Goal: Transaction & Acquisition: Download file/media

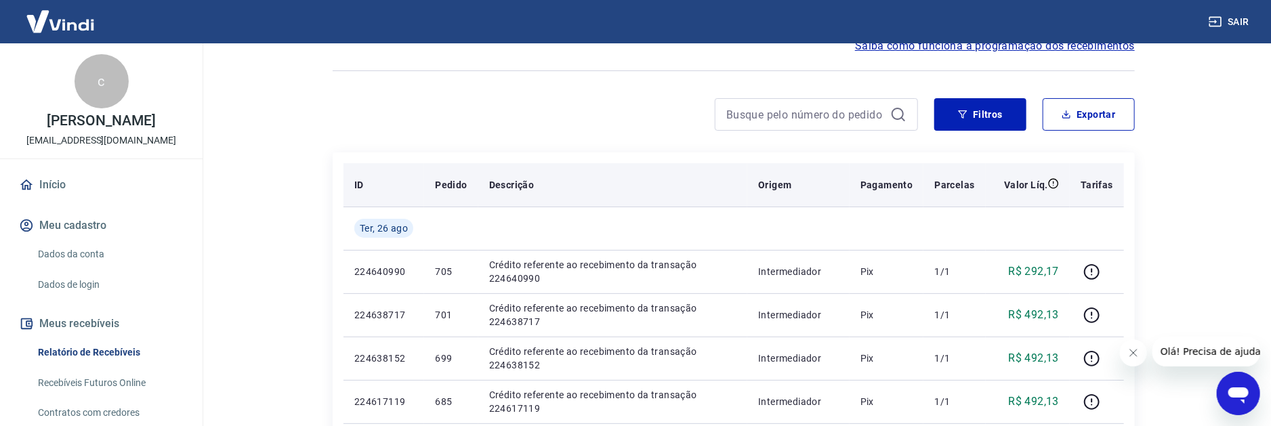
scroll to position [136, 0]
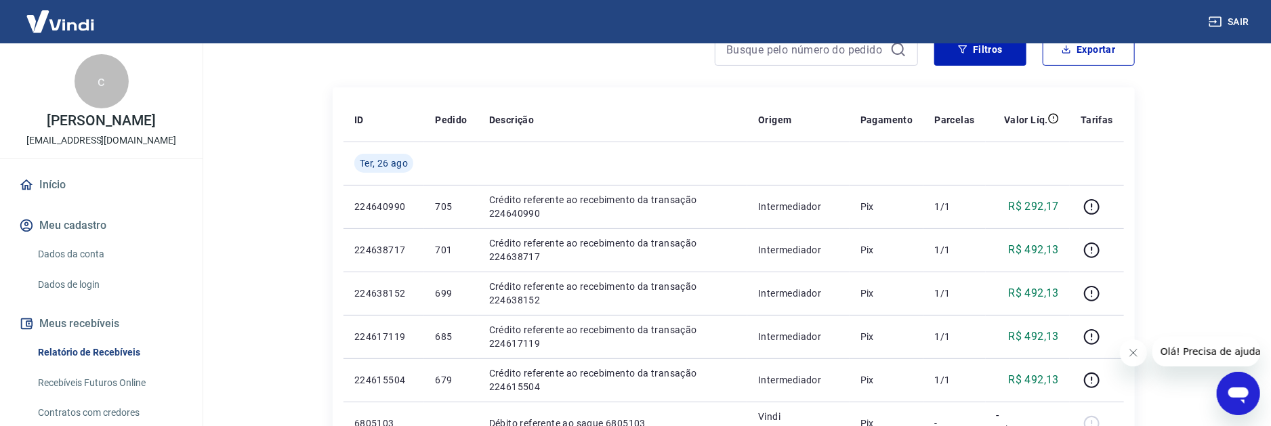
click at [140, 381] on link "Recebíveis Futuros Online" at bounding box center [110, 383] width 154 height 28
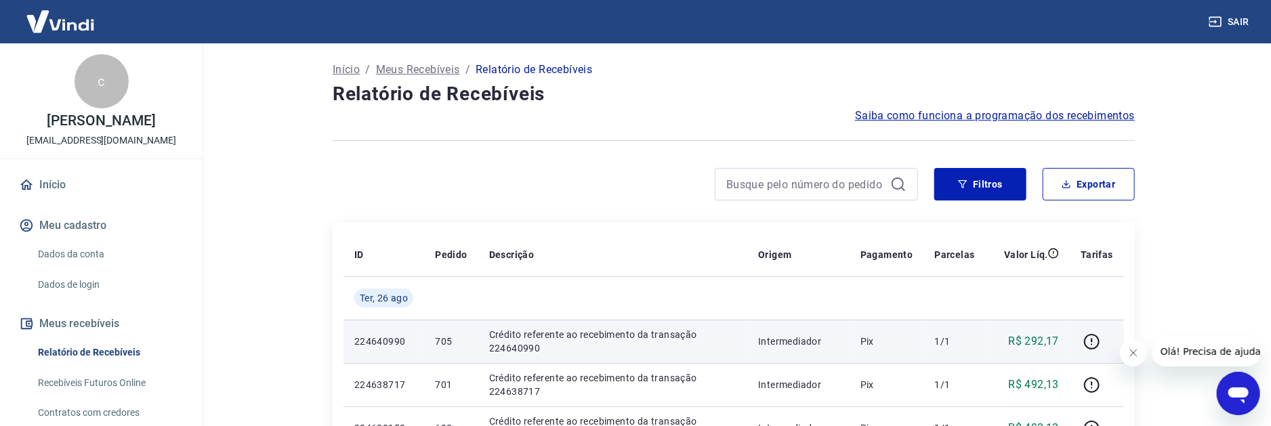
scroll to position [0, 0]
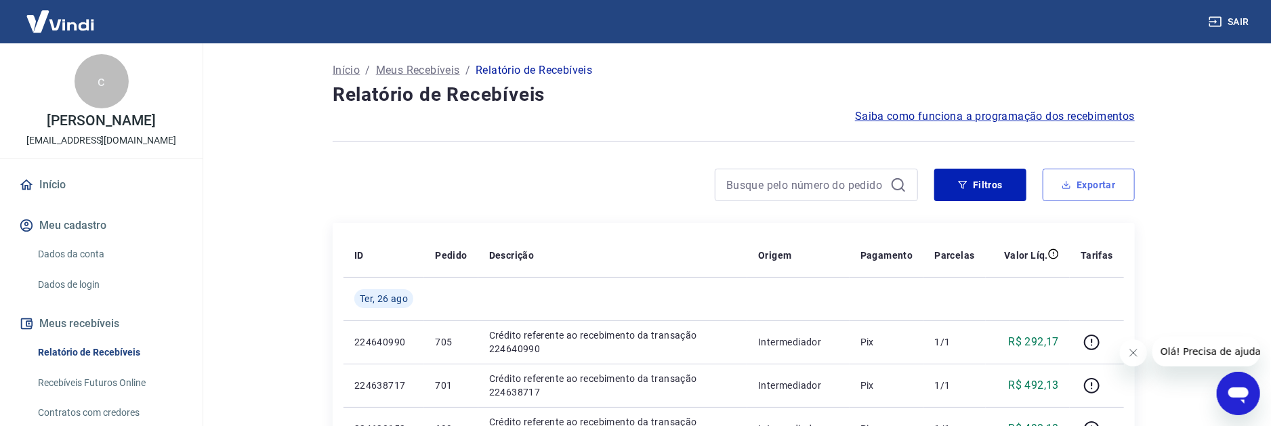
click at [1120, 186] on button "Exportar" at bounding box center [1089, 185] width 92 height 33
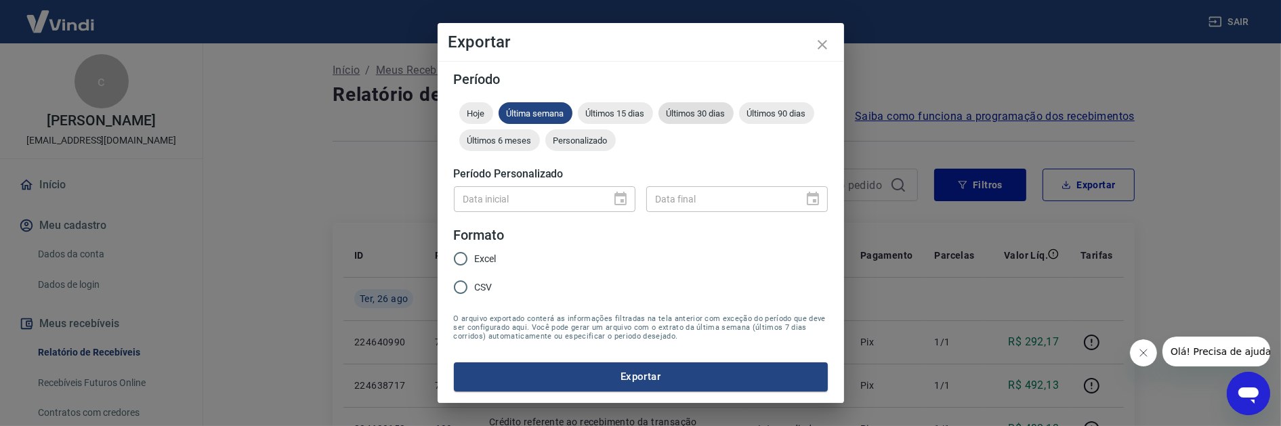
click at [723, 109] on span "Últimos 30 dias" at bounding box center [696, 113] width 75 height 10
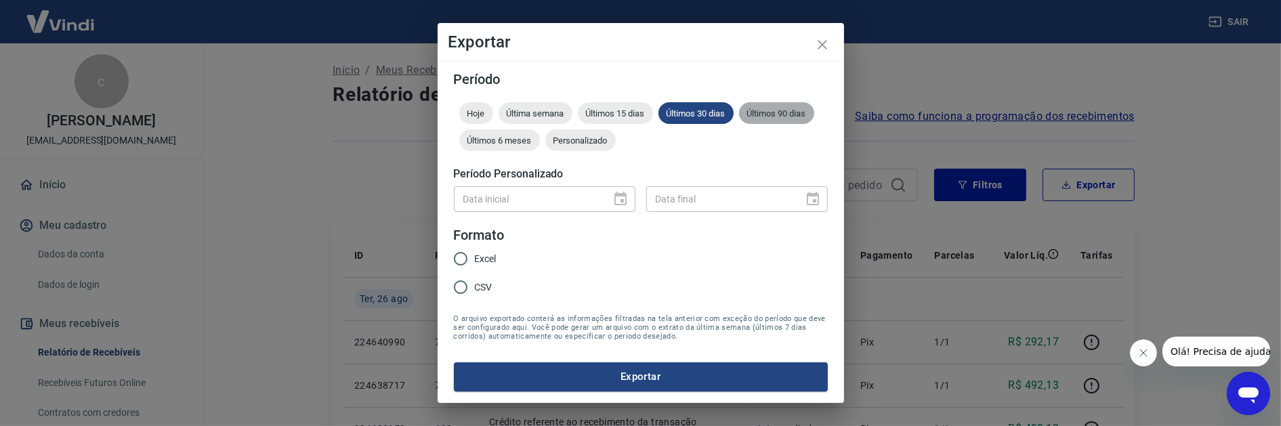
click at [798, 121] on div "Últimos 90 dias" at bounding box center [776, 113] width 75 height 22
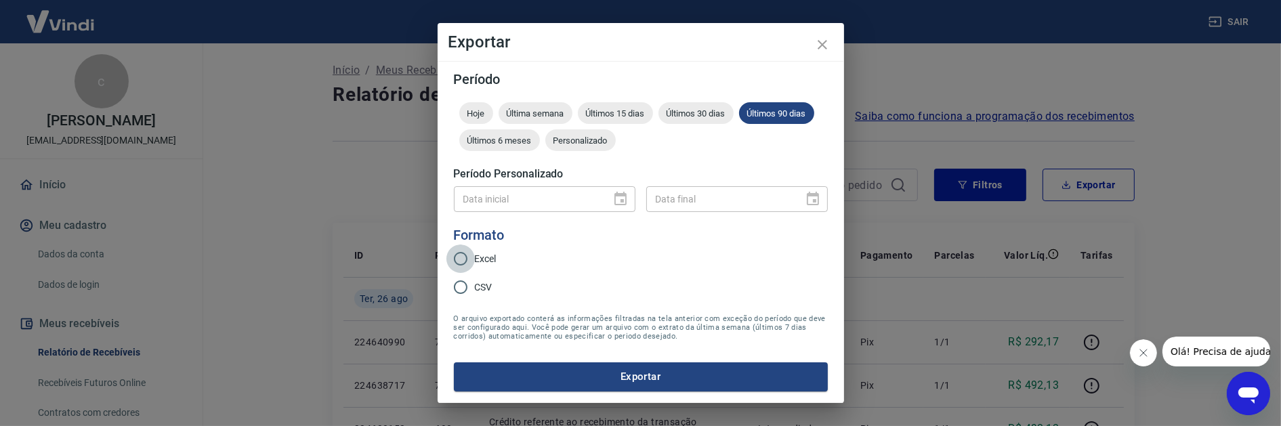
click at [465, 257] on input "Excel" at bounding box center [461, 259] width 28 height 28
radio input "true"
click at [472, 285] on input "CSV" at bounding box center [461, 287] width 28 height 28
radio input "true"
click at [656, 379] on button "Exportar" at bounding box center [641, 377] width 374 height 28
